Goal: Task Accomplishment & Management: Manage account settings

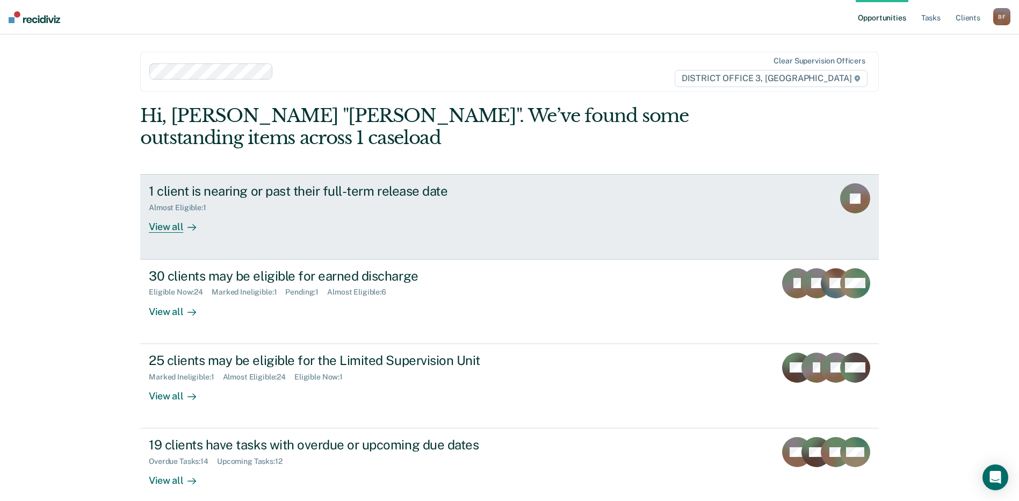
click at [330, 190] on div "1 client is nearing or past their full-term release date" at bounding box center [337, 191] width 377 height 16
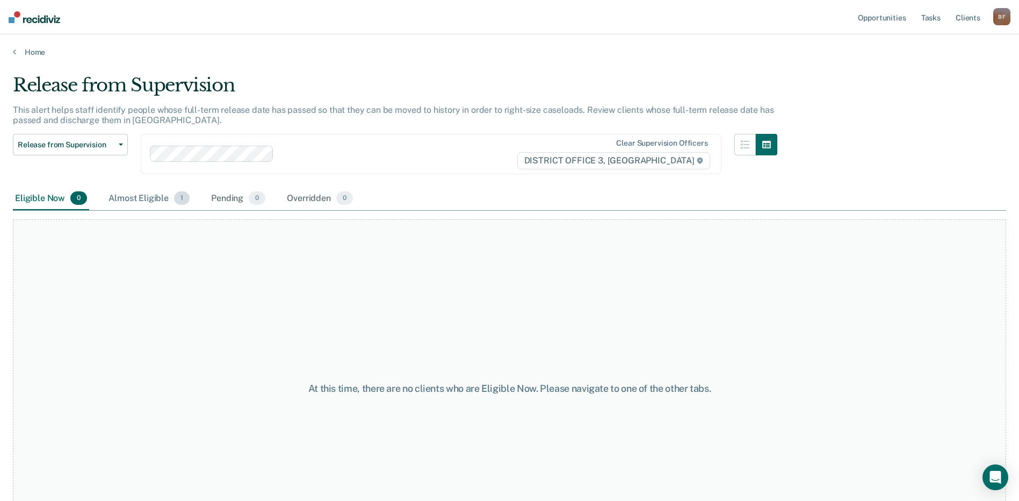
click at [141, 199] on div "Almost Eligible 1" at bounding box center [148, 199] width 85 height 24
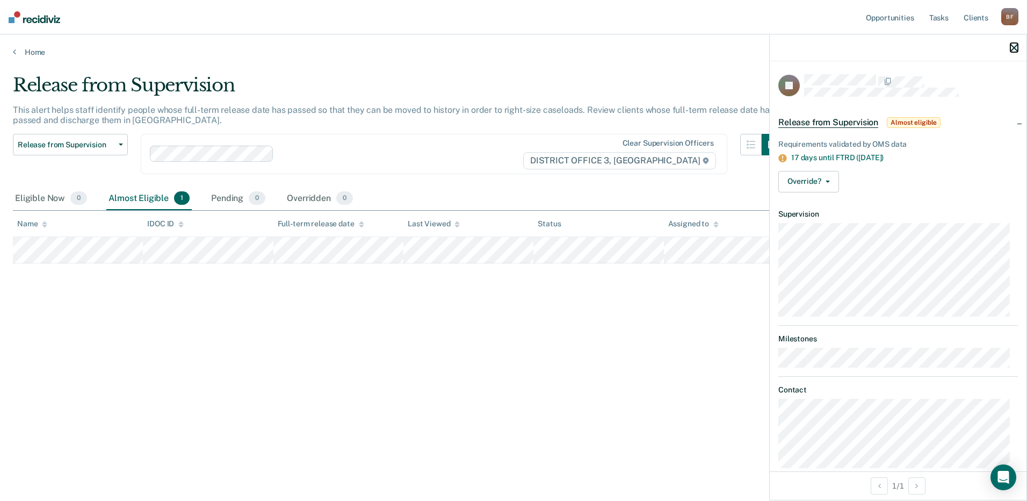
click at [1014, 49] on icon "button" at bounding box center [1015, 48] width 8 height 8
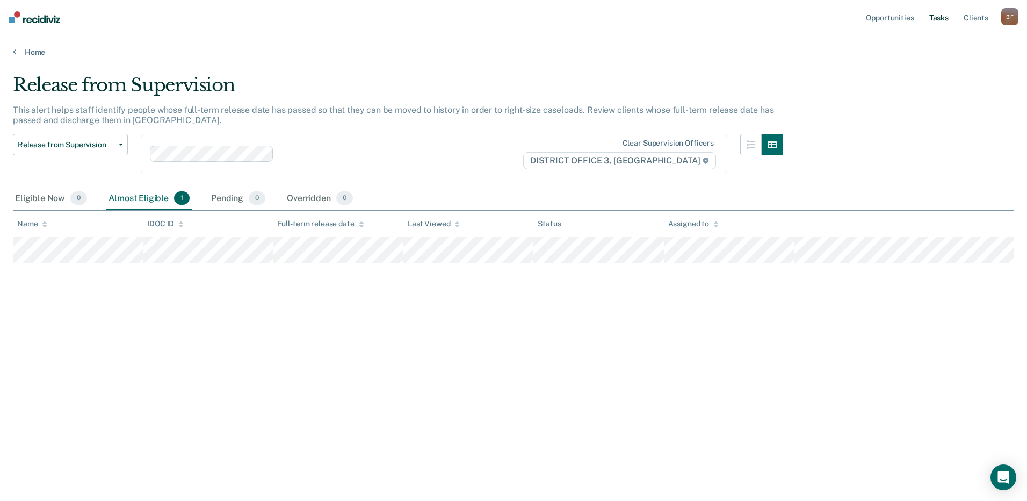
click at [933, 19] on link "Tasks" at bounding box center [939, 17] width 24 height 34
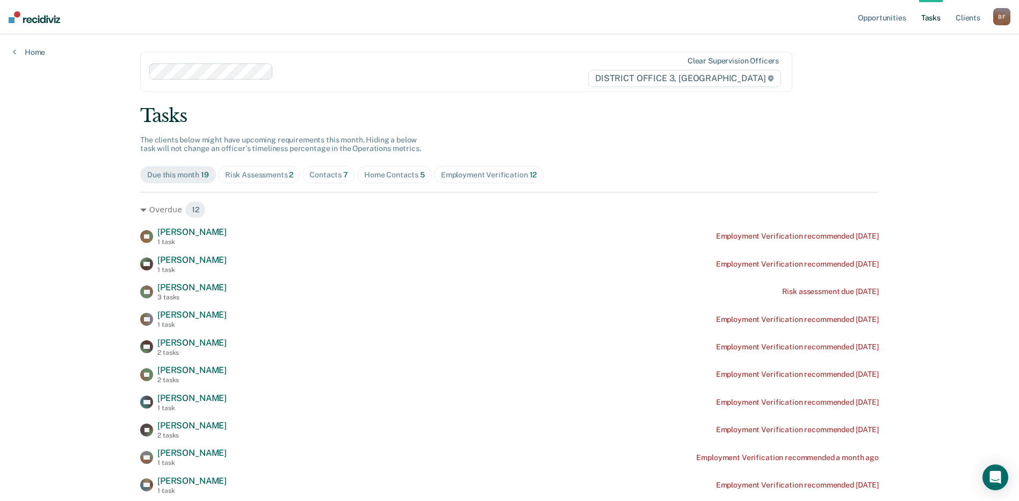
click at [257, 174] on div "Risk Assessments 2" at bounding box center [259, 174] width 69 height 9
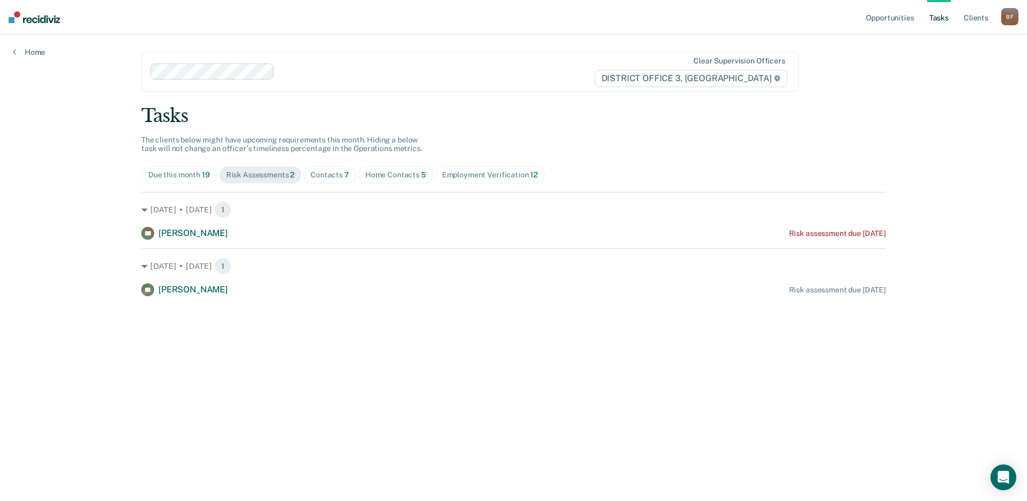
click at [328, 171] on div "Contacts 7" at bounding box center [330, 174] width 39 height 9
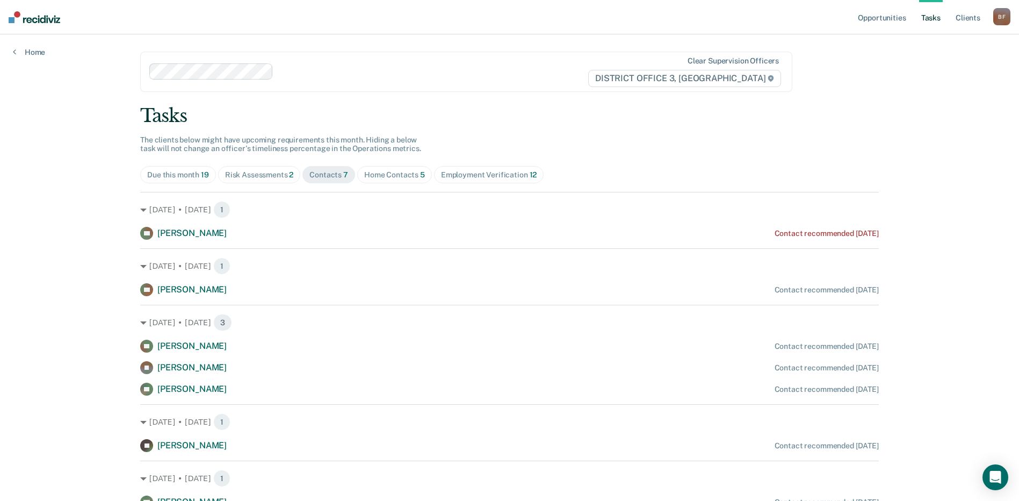
click at [384, 174] on div "Home Contacts 5" at bounding box center [394, 174] width 61 height 9
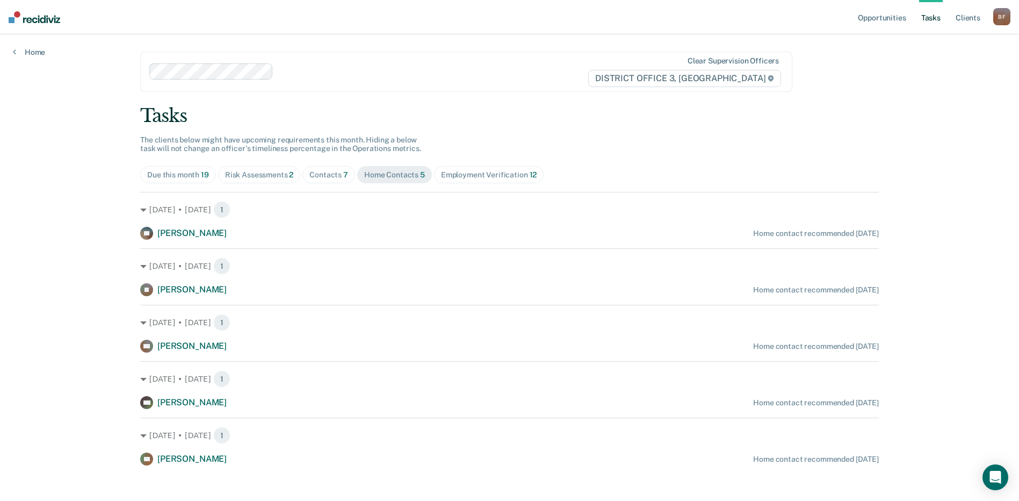
click at [320, 176] on div "Contacts 7" at bounding box center [328, 174] width 39 height 9
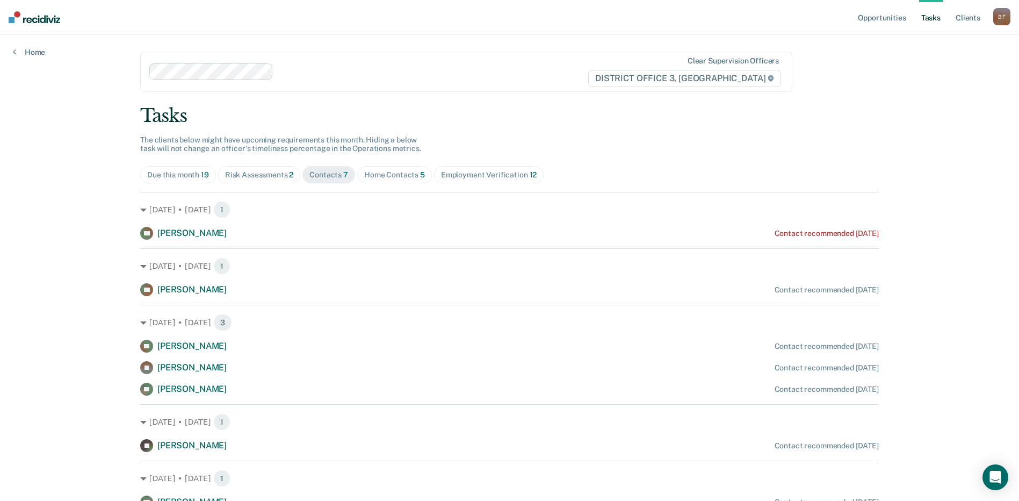
click at [247, 175] on div "Risk Assessments 2" at bounding box center [259, 174] width 69 height 9
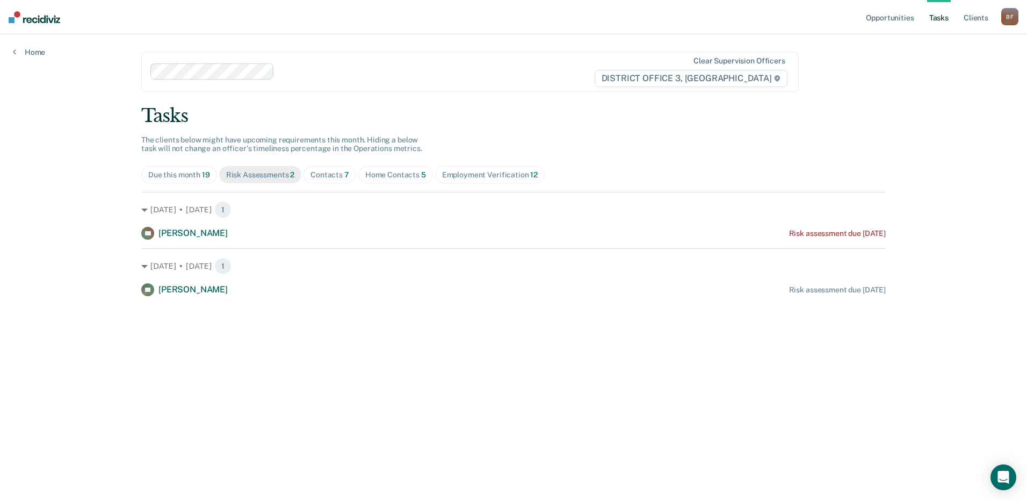
click at [401, 176] on div "Home Contacts 5" at bounding box center [395, 174] width 61 height 9
